Goal: Task Accomplishment & Management: Complete application form

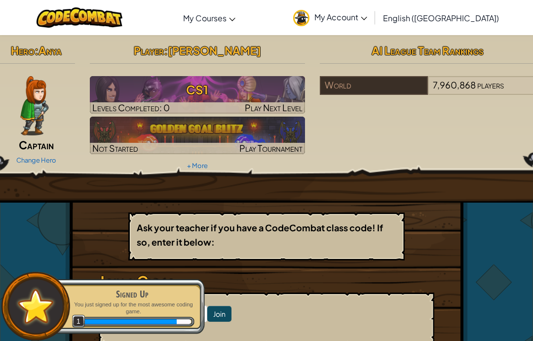
click at [310, 17] on img at bounding box center [301, 18] width 16 height 16
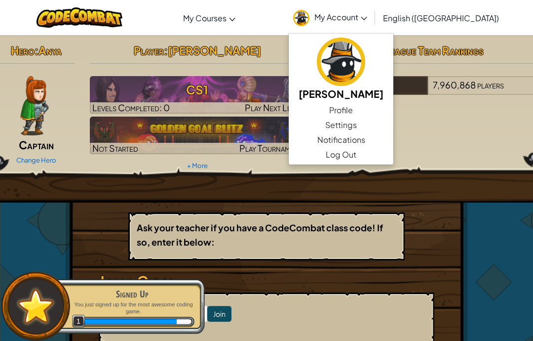
click at [372, 2] on link "My Account" at bounding box center [330, 17] width 84 height 31
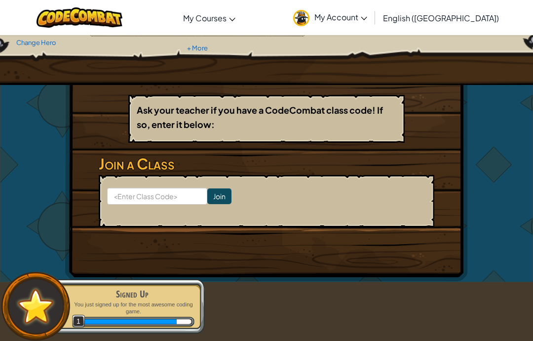
scroll to position [98, 0]
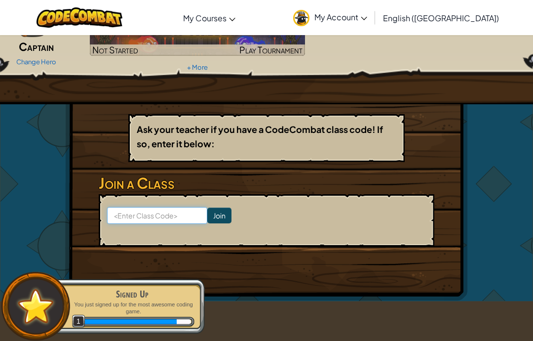
click at [135, 221] on input at bounding box center [157, 215] width 100 height 17
click at [131, 210] on input at bounding box center [157, 215] width 100 height 17
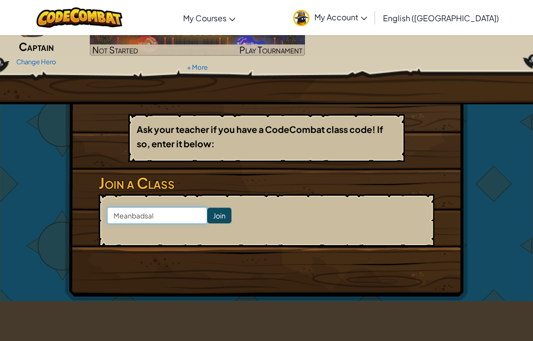
type input "Meanbadsalt"
click at [215, 210] on input "Join" at bounding box center [219, 215] width 24 height 16
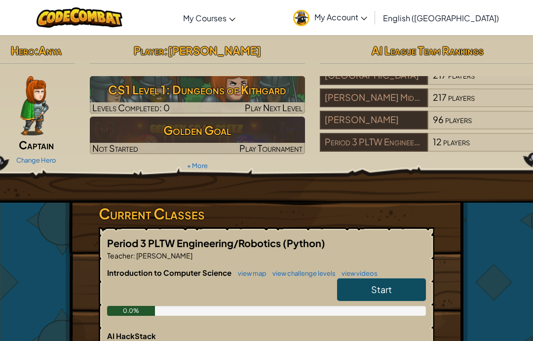
scroll to position [32, 0]
